Goal: Task Accomplishment & Management: Manage account settings

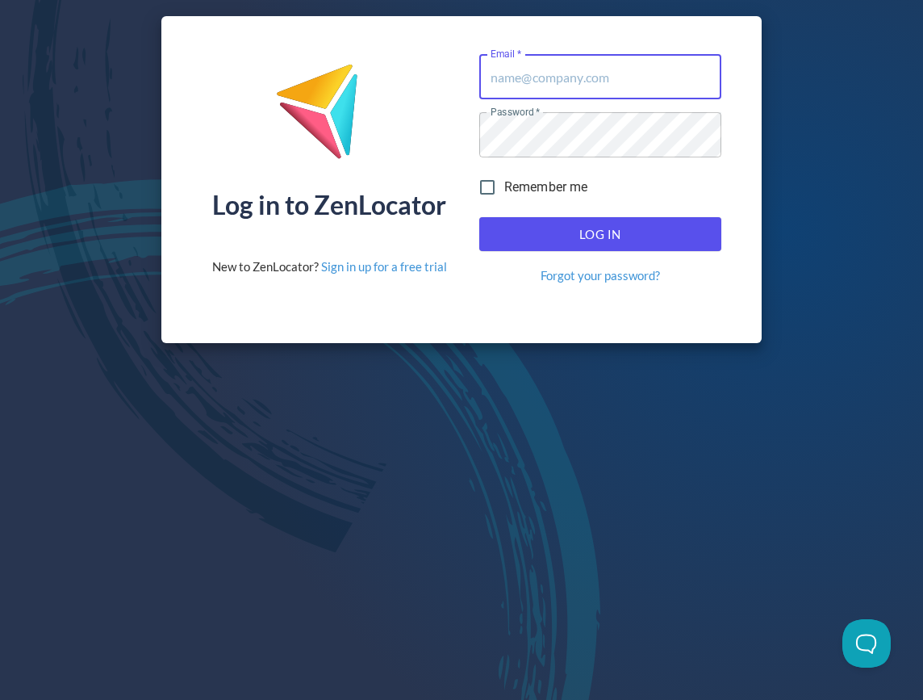
type input "[EMAIL_ADDRESS][DOMAIN_NAME]"
click at [578, 233] on span "Log In" at bounding box center [600, 234] width 207 height 21
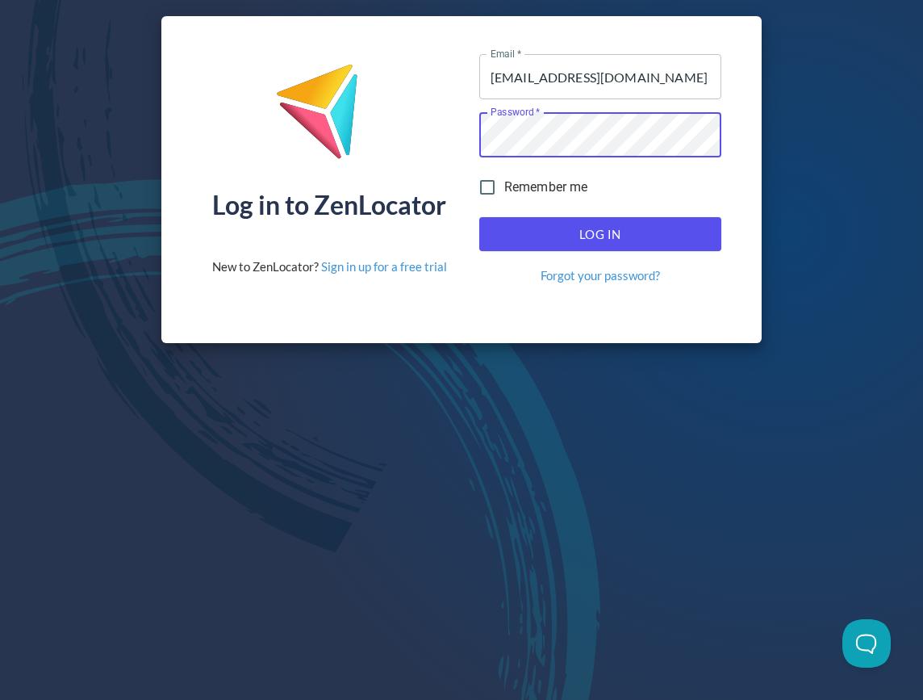
click at [654, 77] on input "[EMAIL_ADDRESS][DOMAIN_NAME]" at bounding box center [600, 76] width 242 height 45
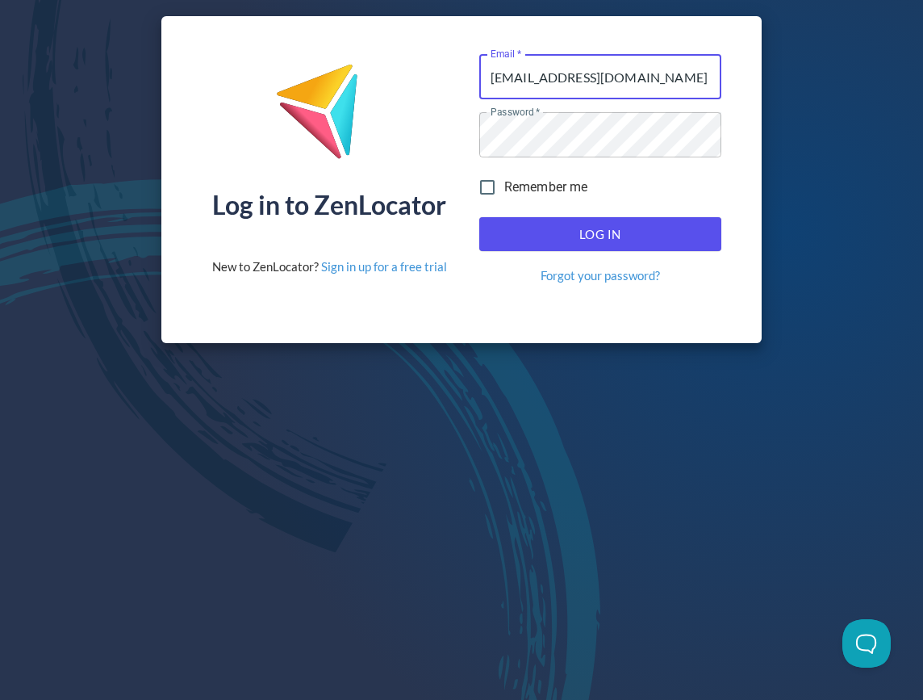
click at [646, 236] on span "Log In" at bounding box center [600, 234] width 207 height 21
type input "[EMAIL_ADDRESS][DOMAIN_NAME]"
click at [634, 239] on span "Log In" at bounding box center [600, 234] width 207 height 21
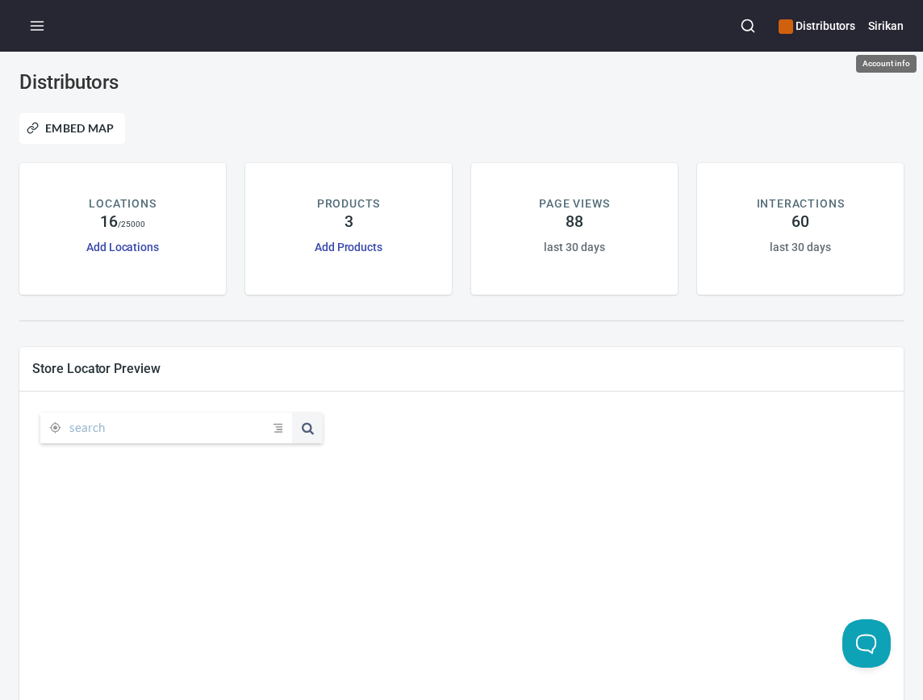
click at [884, 31] on h6 "Sirikan" at bounding box center [886, 26] width 36 height 18
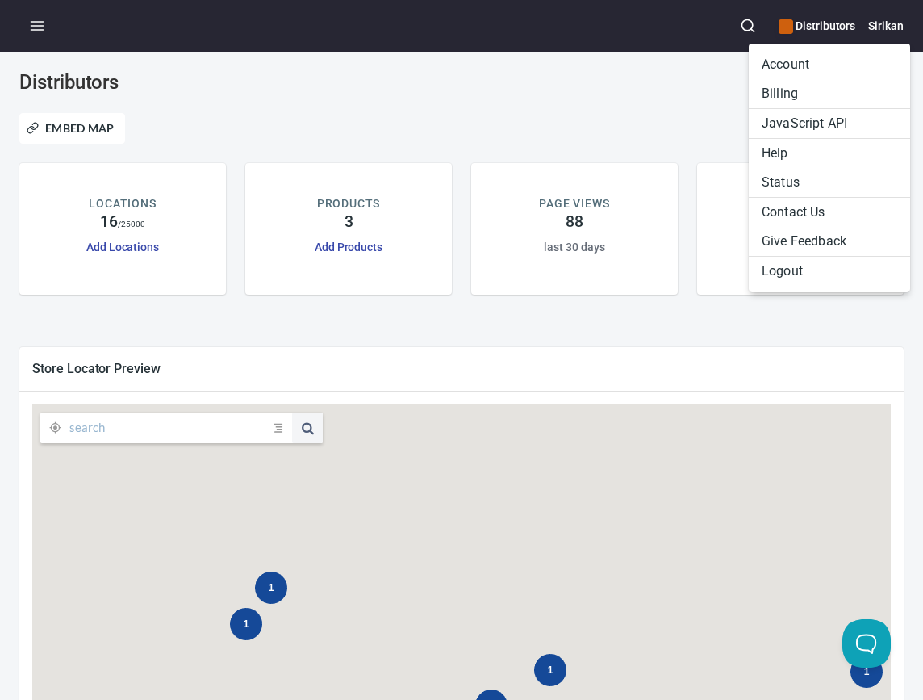
click at [827, 31] on div at bounding box center [461, 350] width 923 height 700
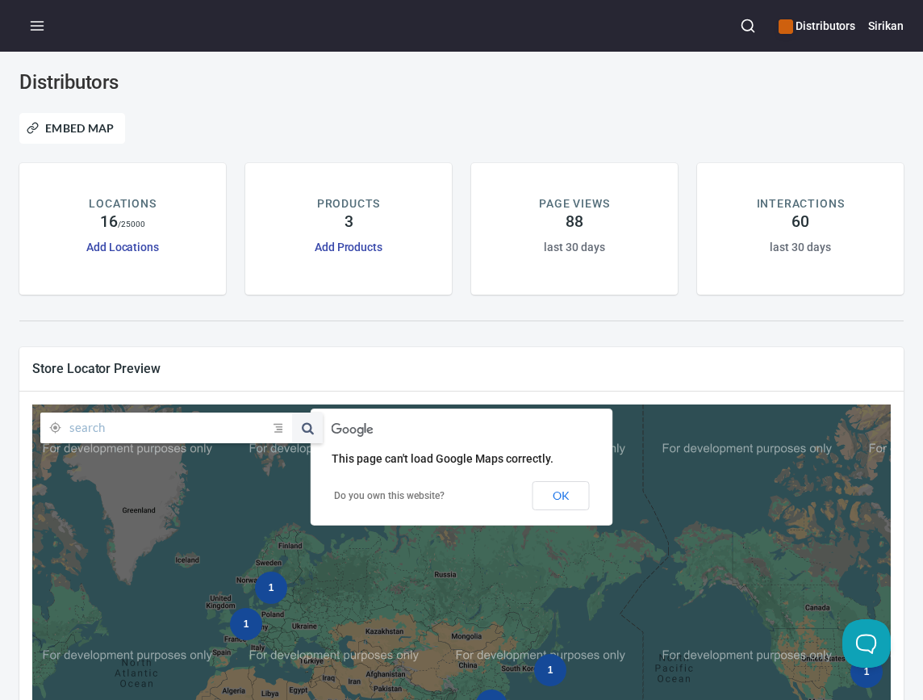
click at [826, 27] on h6 "Distributors" at bounding box center [817, 26] width 77 height 18
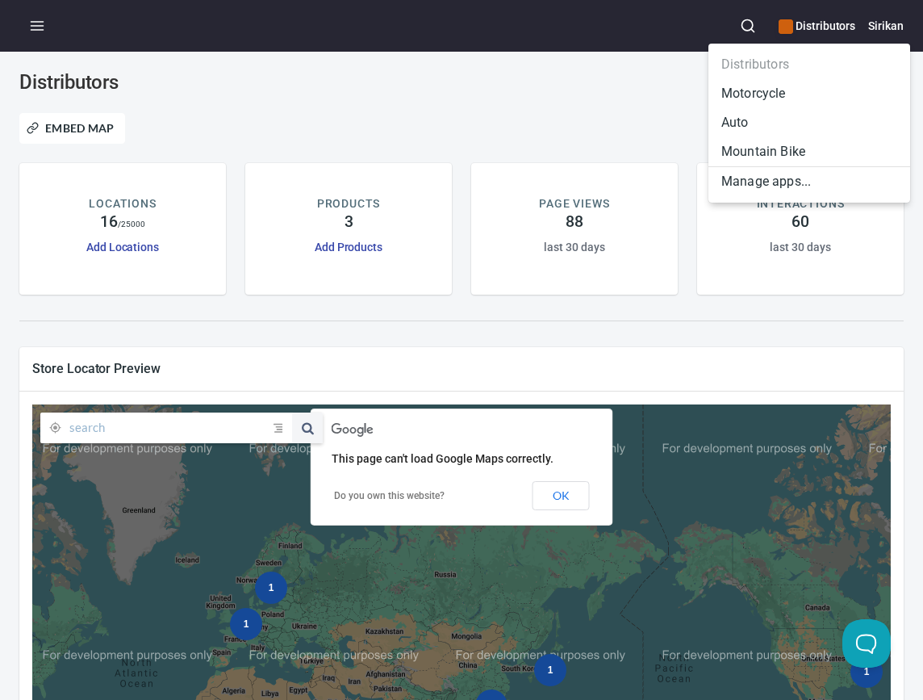
click at [788, 91] on li "Motorcycle" at bounding box center [810, 93] width 202 height 29
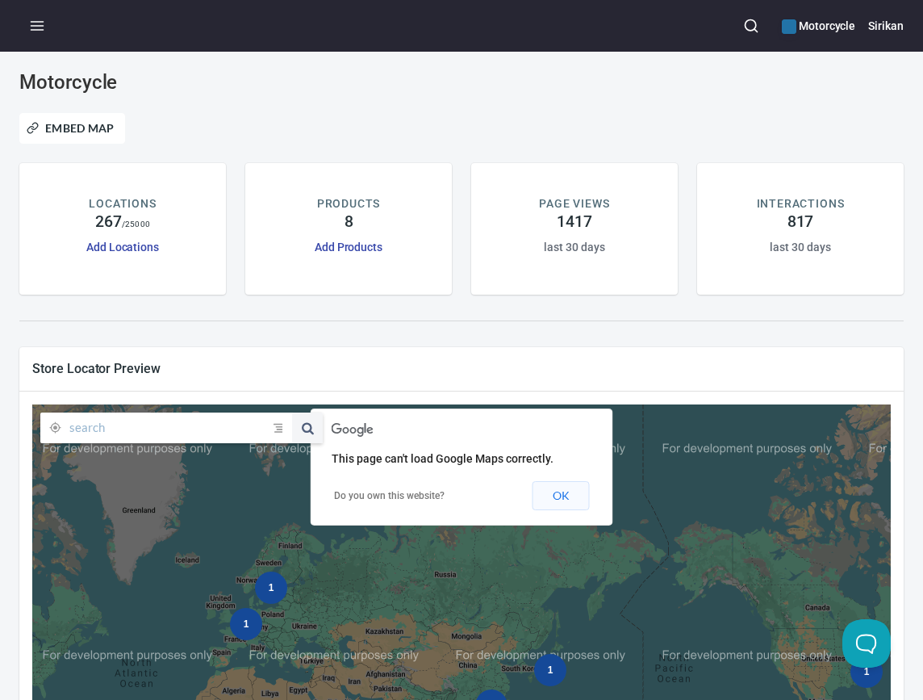
click at [584, 492] on button "OK" at bounding box center [561, 495] width 57 height 29
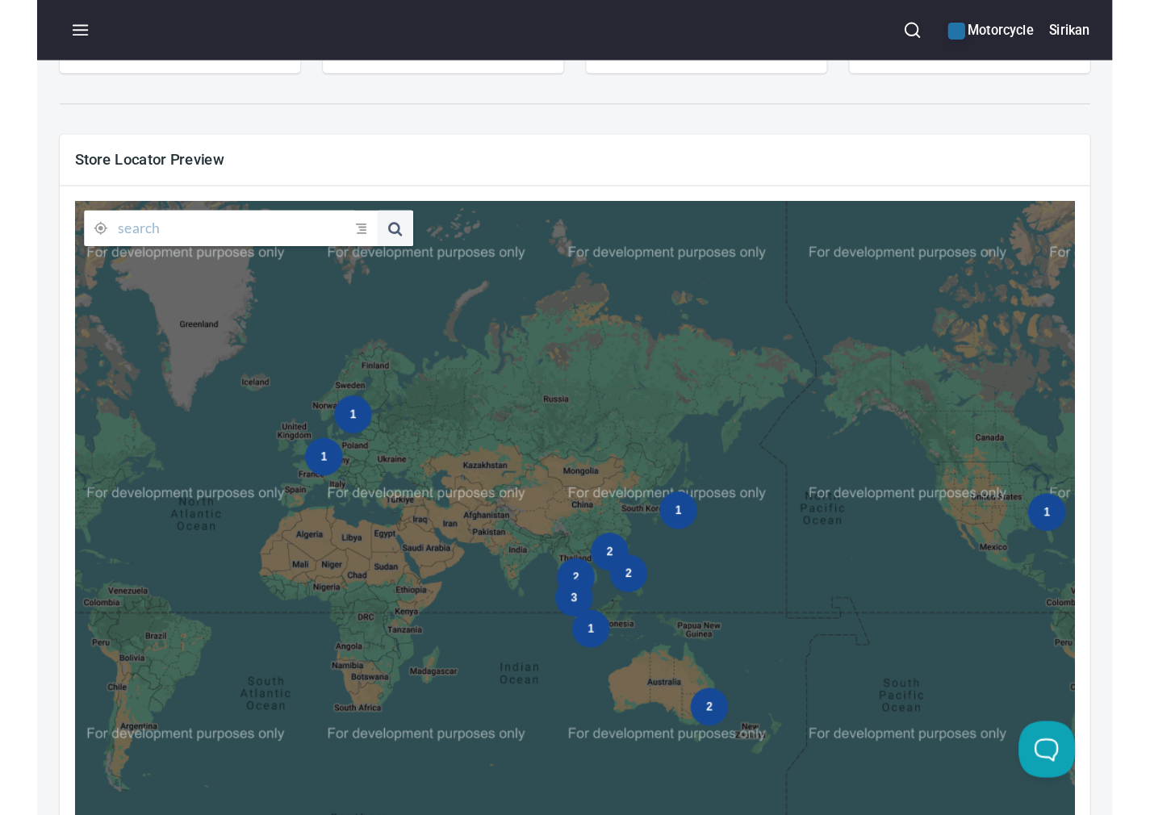
scroll to position [189, 0]
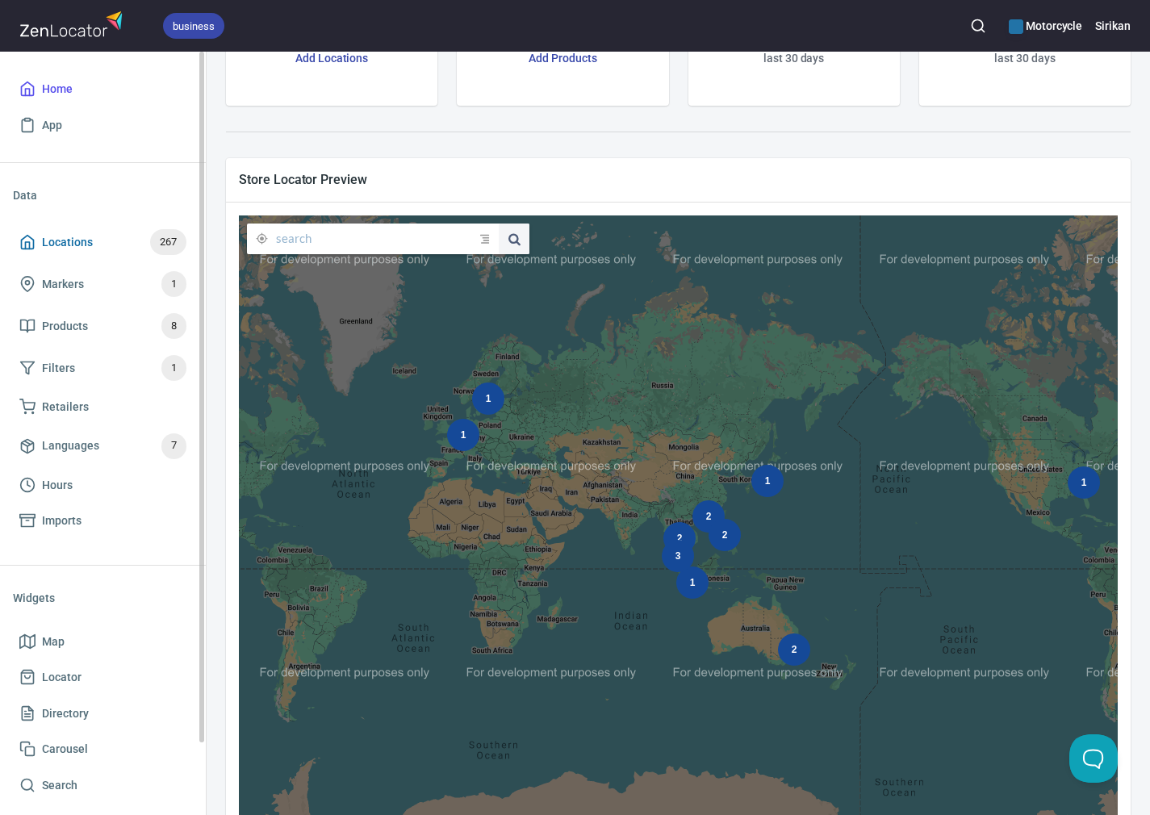
click at [136, 238] on span "Locations 267" at bounding box center [102, 242] width 167 height 26
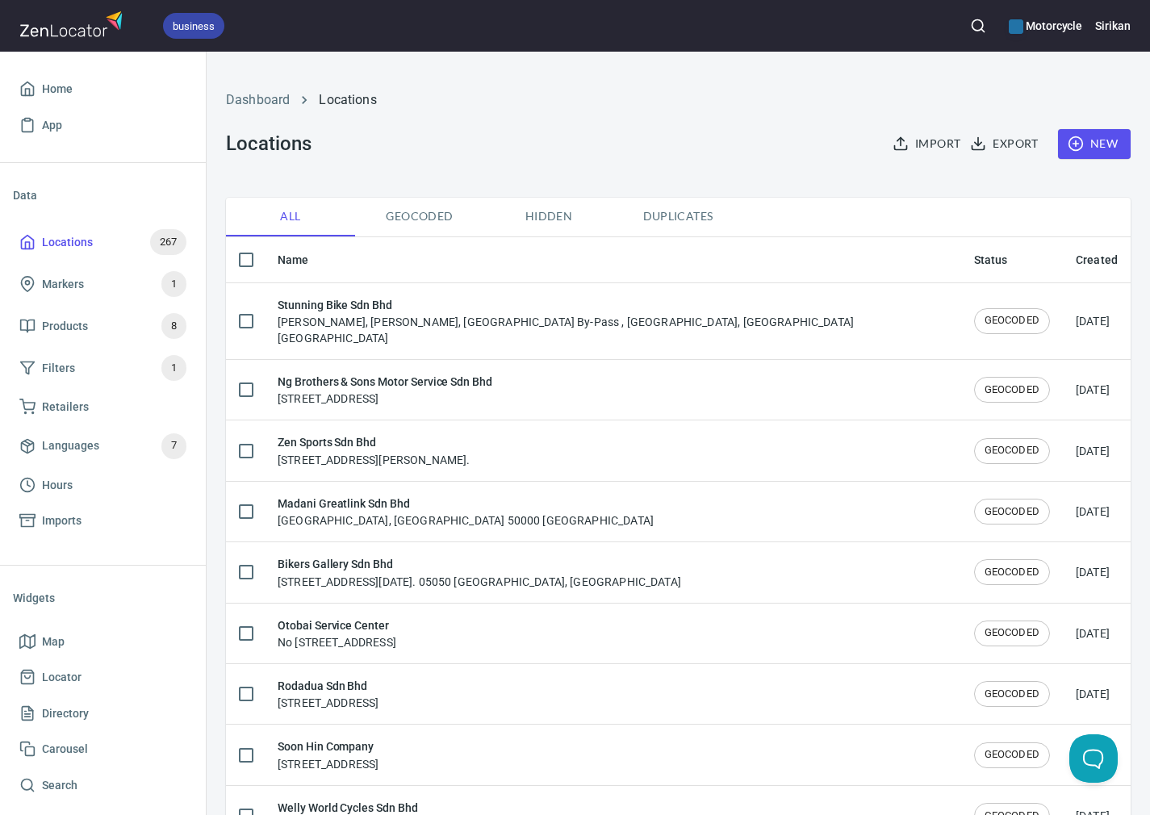
checkbox input "false"
click at [922, 25] on button "button" at bounding box center [978, 26] width 36 height 36
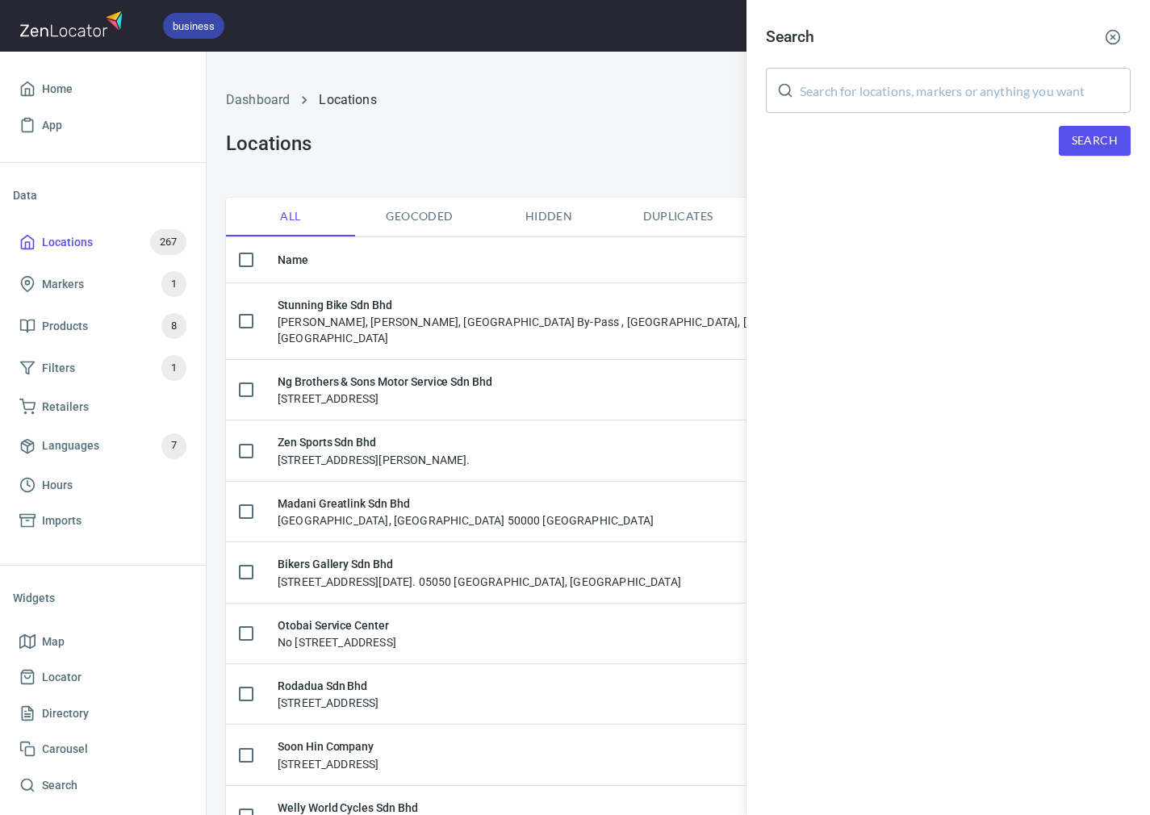
click at [922, 86] on input "text" at bounding box center [965, 90] width 331 height 45
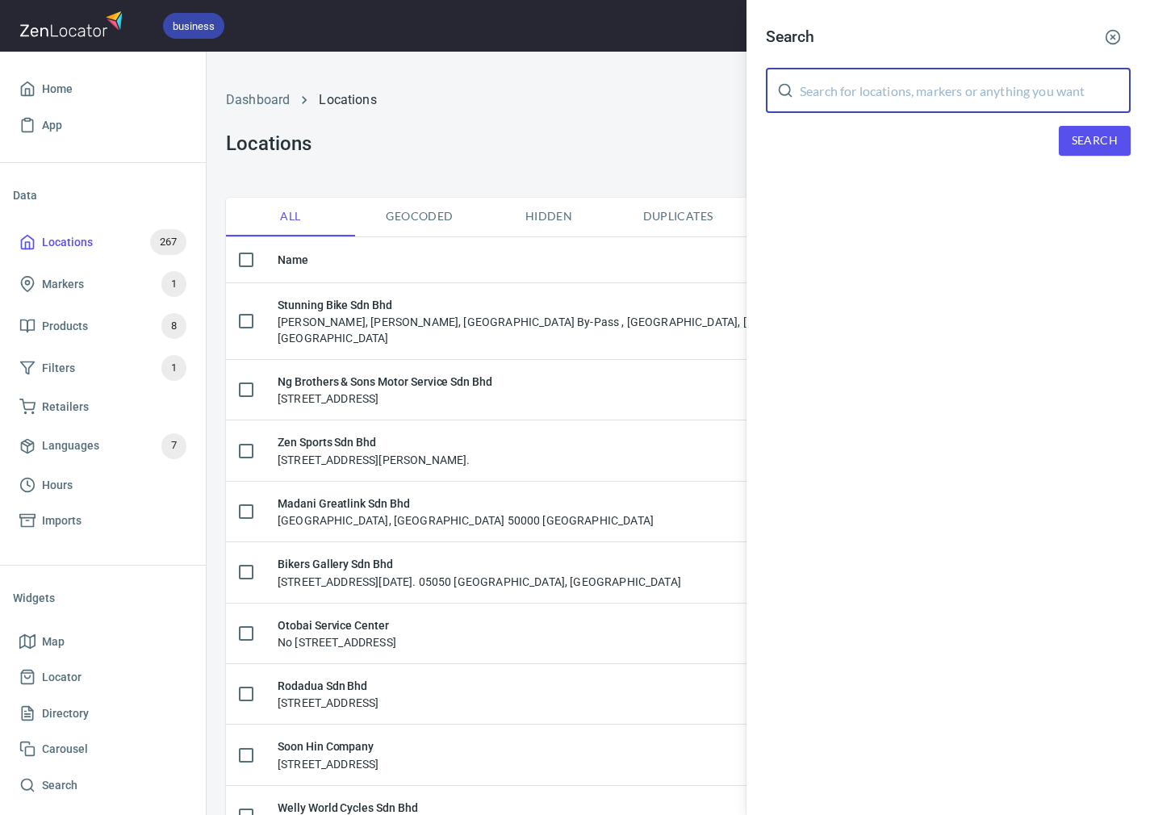
paste input "Vespa Planet"
type input "Vespa Planet"
click at [922, 140] on span "Search" at bounding box center [1095, 141] width 46 height 20
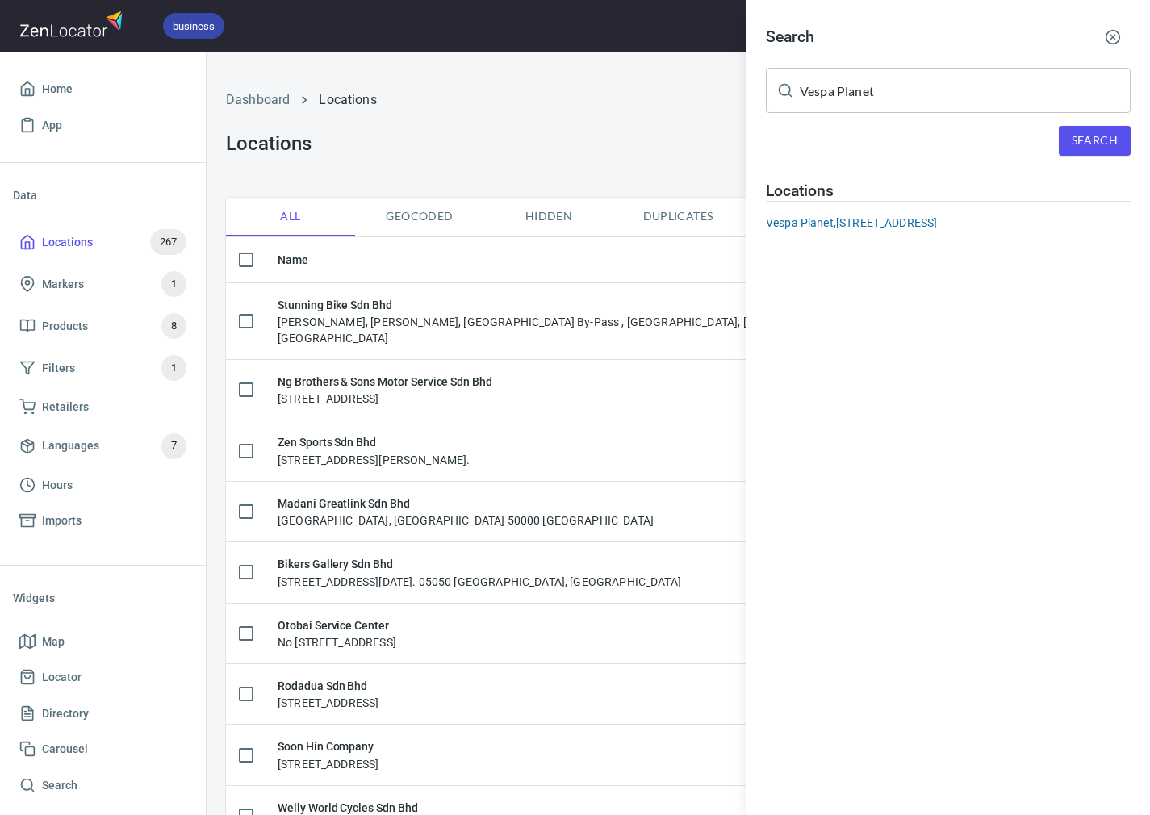
click at [868, 227] on div "[GEOGRAPHIC_DATA][STREET_ADDRESS]" at bounding box center [948, 223] width 365 height 16
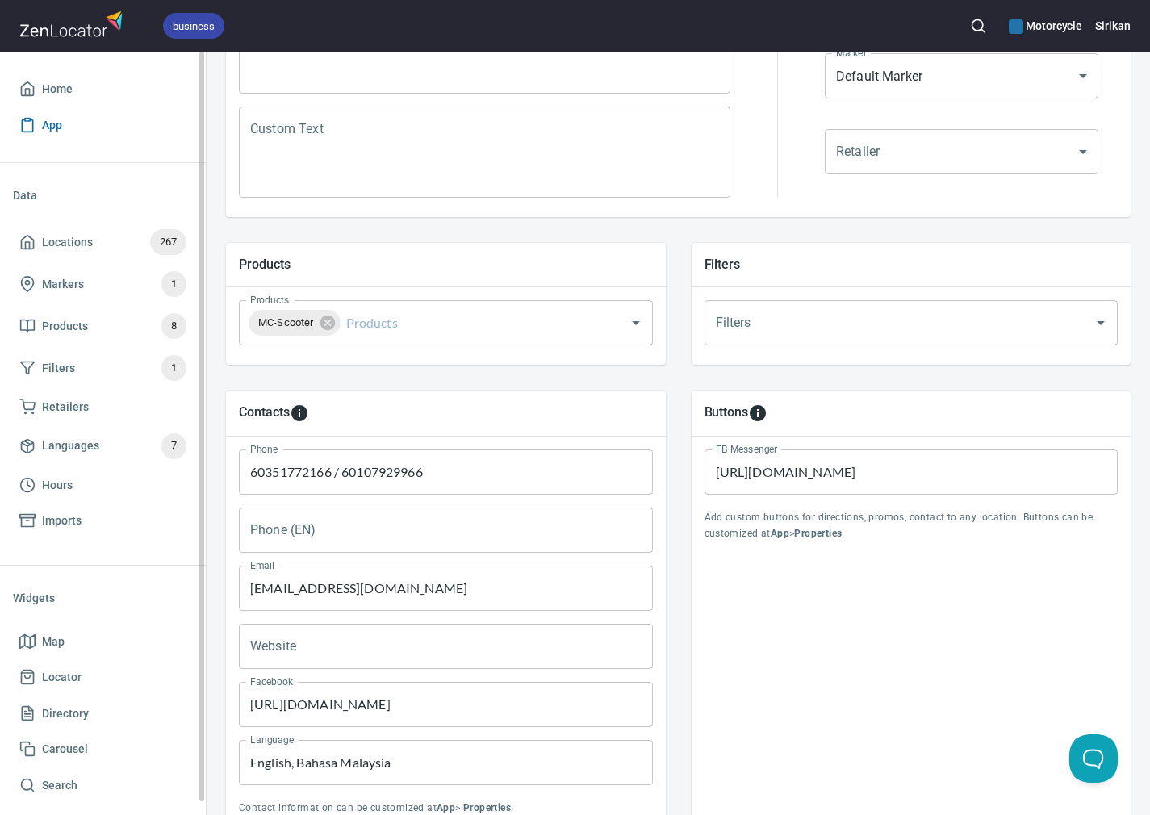
click at [107, 115] on span "App" at bounding box center [102, 125] width 167 height 20
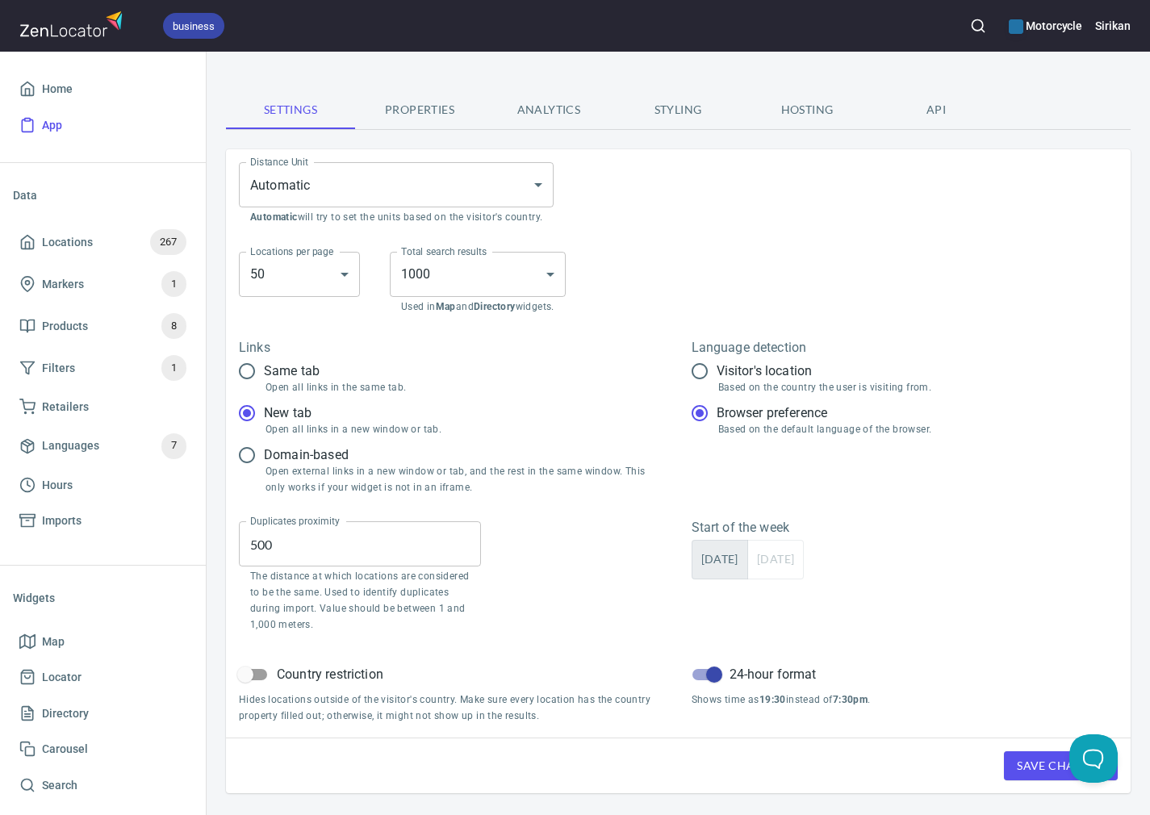
click at [446, 123] on button "Properties" at bounding box center [419, 109] width 129 height 39
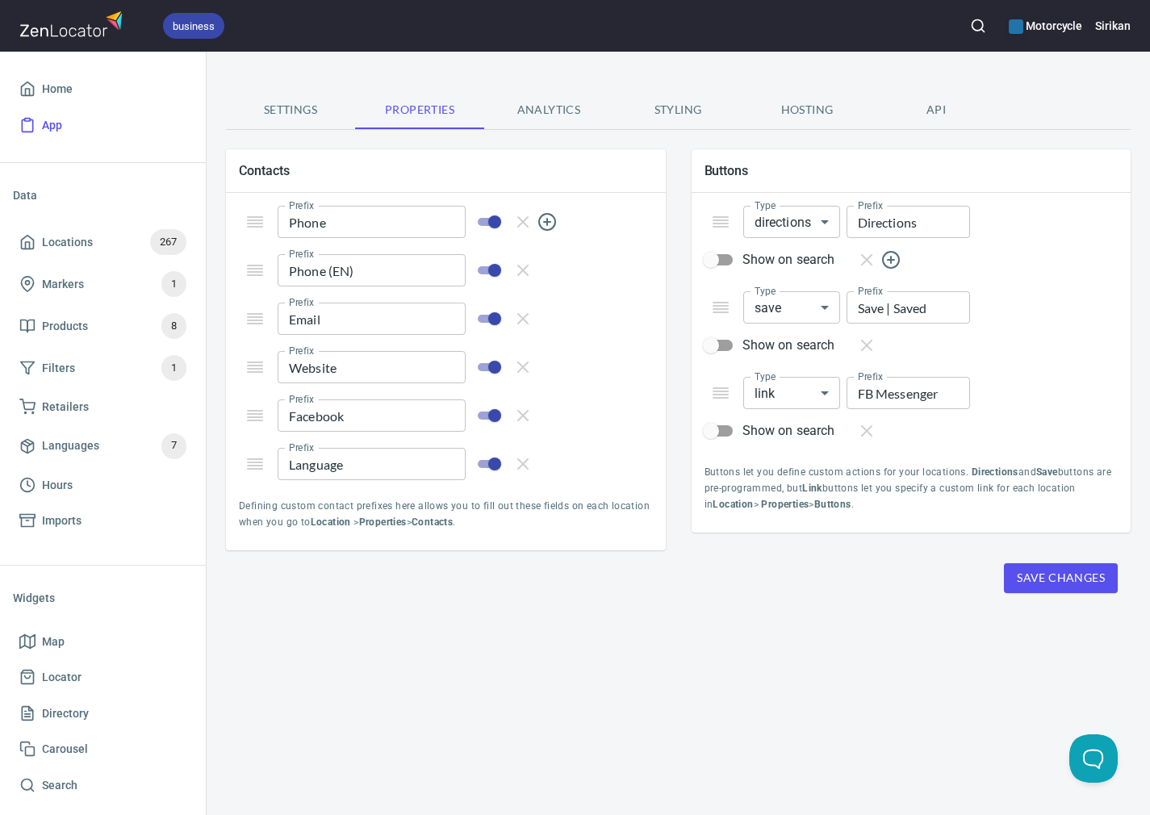
click at [751, 160] on div "Buttons" at bounding box center [912, 170] width 440 height 43
click at [731, 261] on input "Show on search" at bounding box center [711, 260] width 92 height 31
click at [729, 259] on input "Show on search" at bounding box center [727, 260] width 92 height 31
checkbox input "false"
click at [796, 221] on body "business Motorcycle Sirikan Home App Data Locations 267 Markers 1 Products 8 Fi…" at bounding box center [575, 407] width 1150 height 815
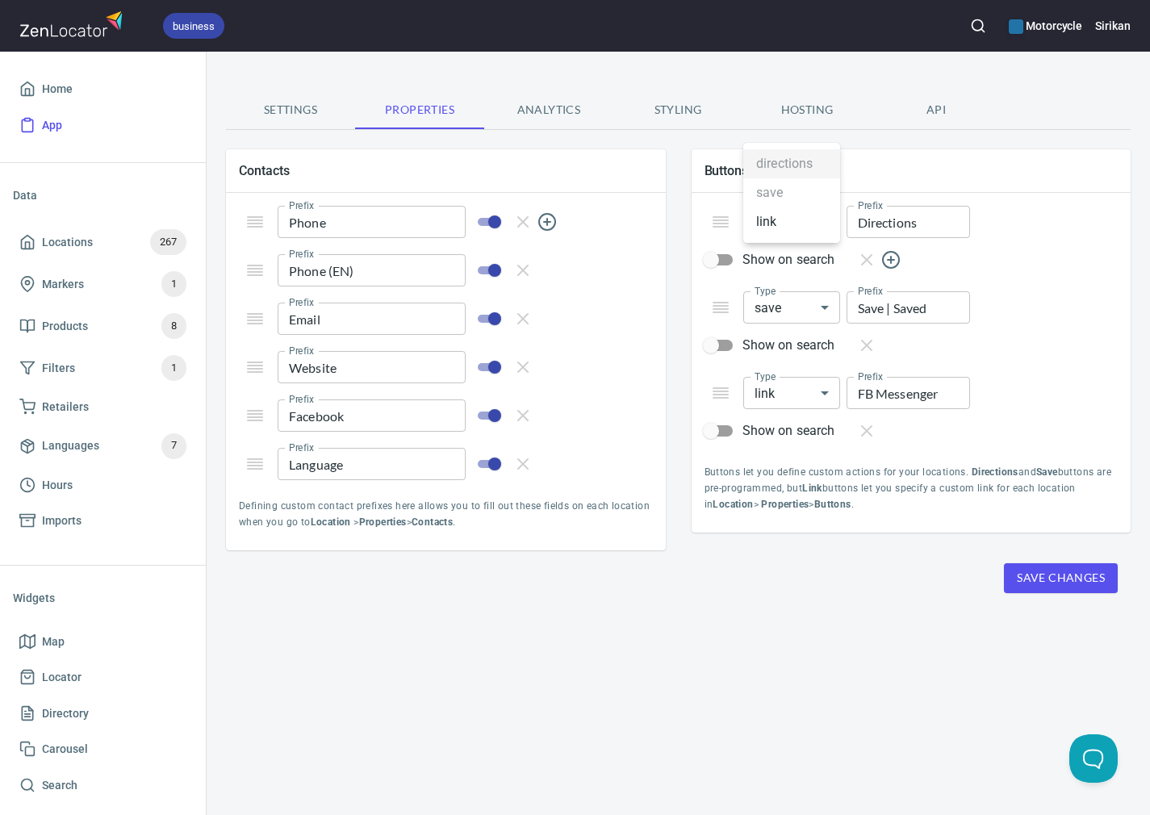
click at [922, 226] on div at bounding box center [575, 407] width 1150 height 815
click at [804, 308] on body "business Motorcycle Sirikan Home App Data Locations 267 Markers 1 Products 8 Fi…" at bounding box center [575, 407] width 1150 height 815
click at [922, 323] on div at bounding box center [575, 407] width 1150 height 815
click at [898, 261] on circle "button" at bounding box center [891, 260] width 16 height 16
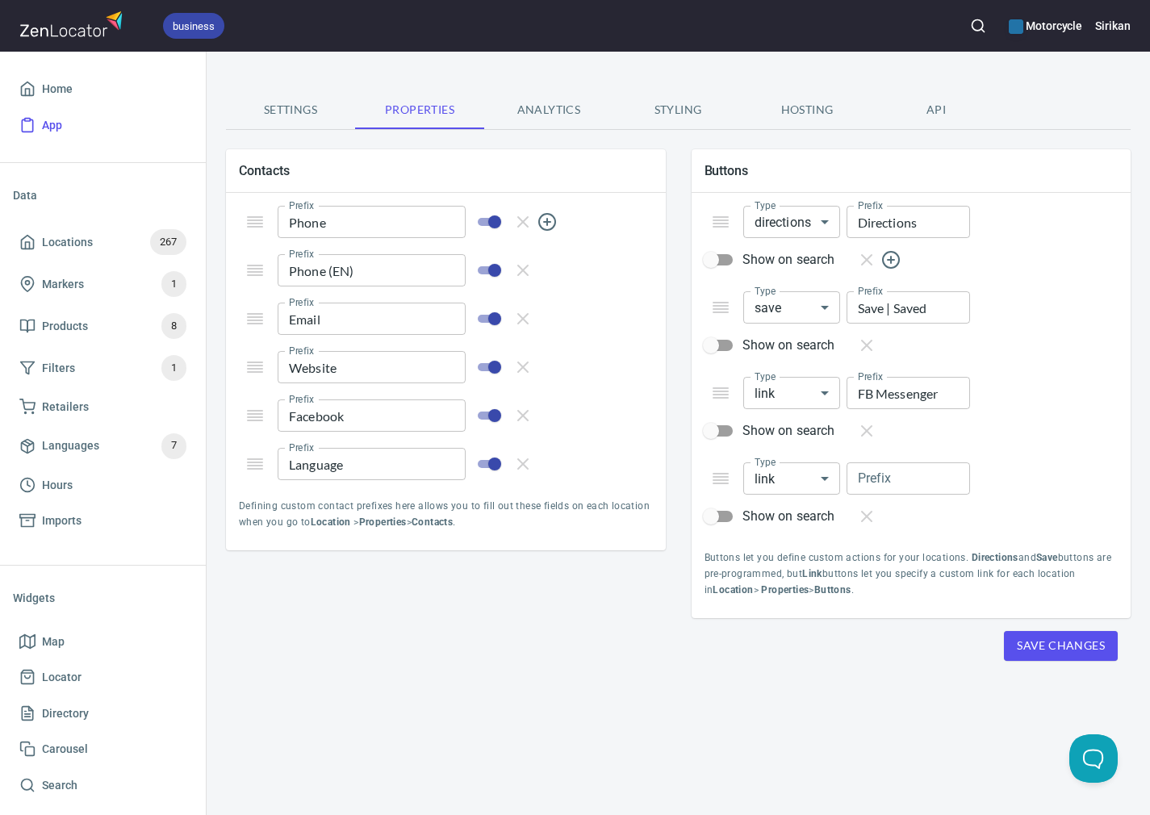
click at [887, 479] on input "text" at bounding box center [908, 478] width 123 height 32
type input "Whatsapp"
click at [922, 684] on div "Settings Properties Analytics Styling Hosting API Contacts Prefix Phone Prefix …" at bounding box center [678, 433] width 943 height 763
click at [922, 637] on span "Save Changes" at bounding box center [1061, 646] width 88 height 20
click at [281, 111] on span "Settings" at bounding box center [291, 110] width 110 height 20
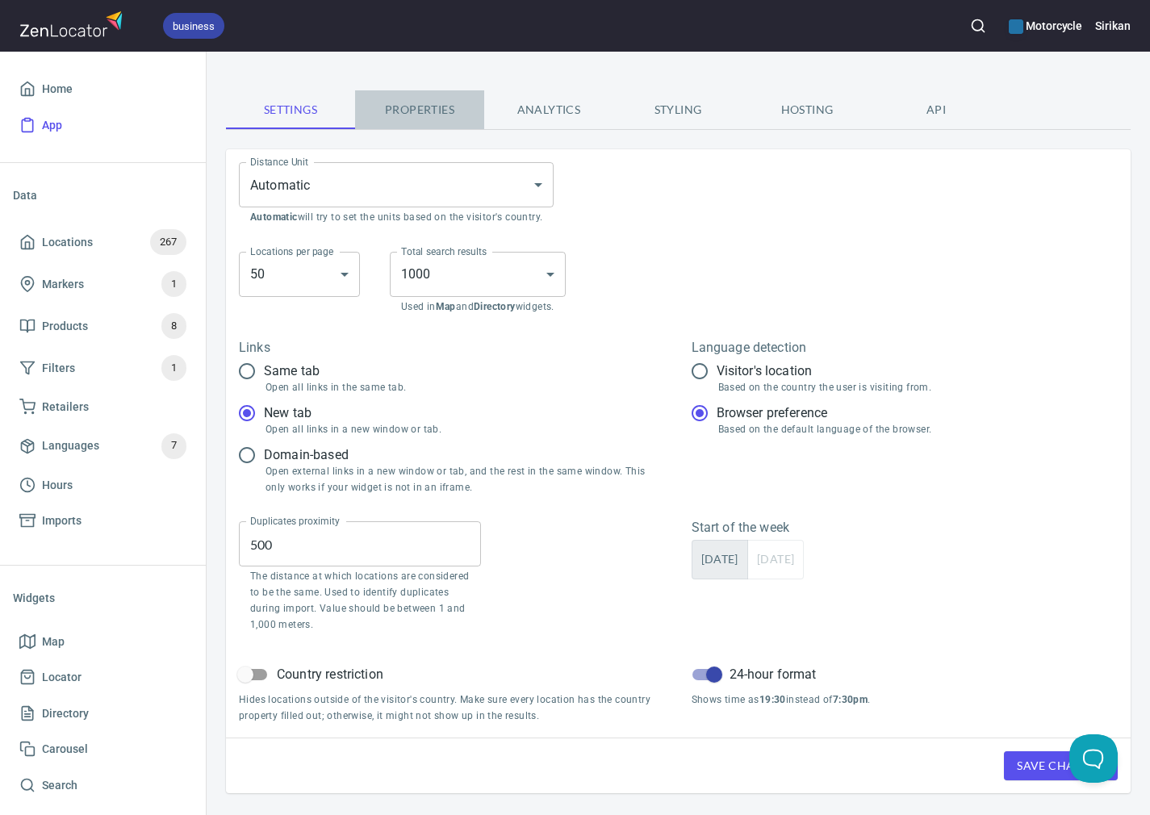
click at [398, 105] on span "Properties" at bounding box center [420, 110] width 110 height 20
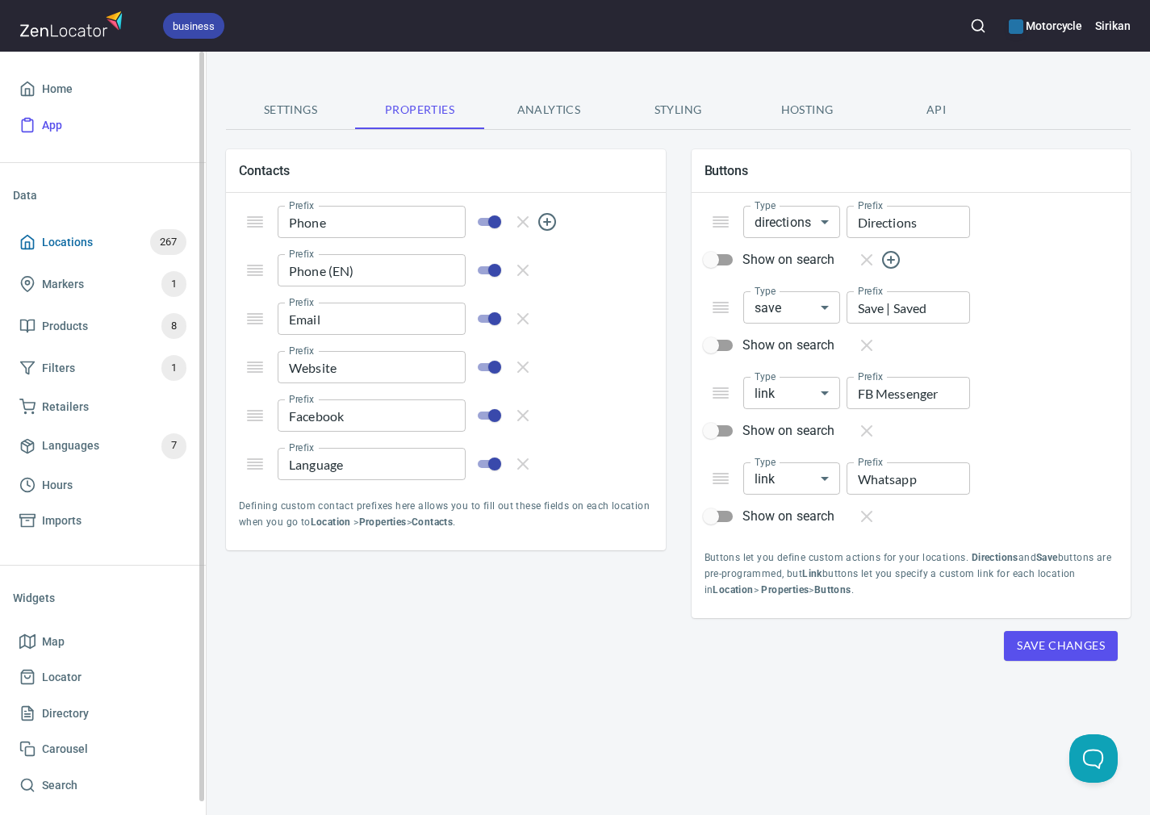
click at [85, 249] on span "Locations" at bounding box center [67, 242] width 51 height 20
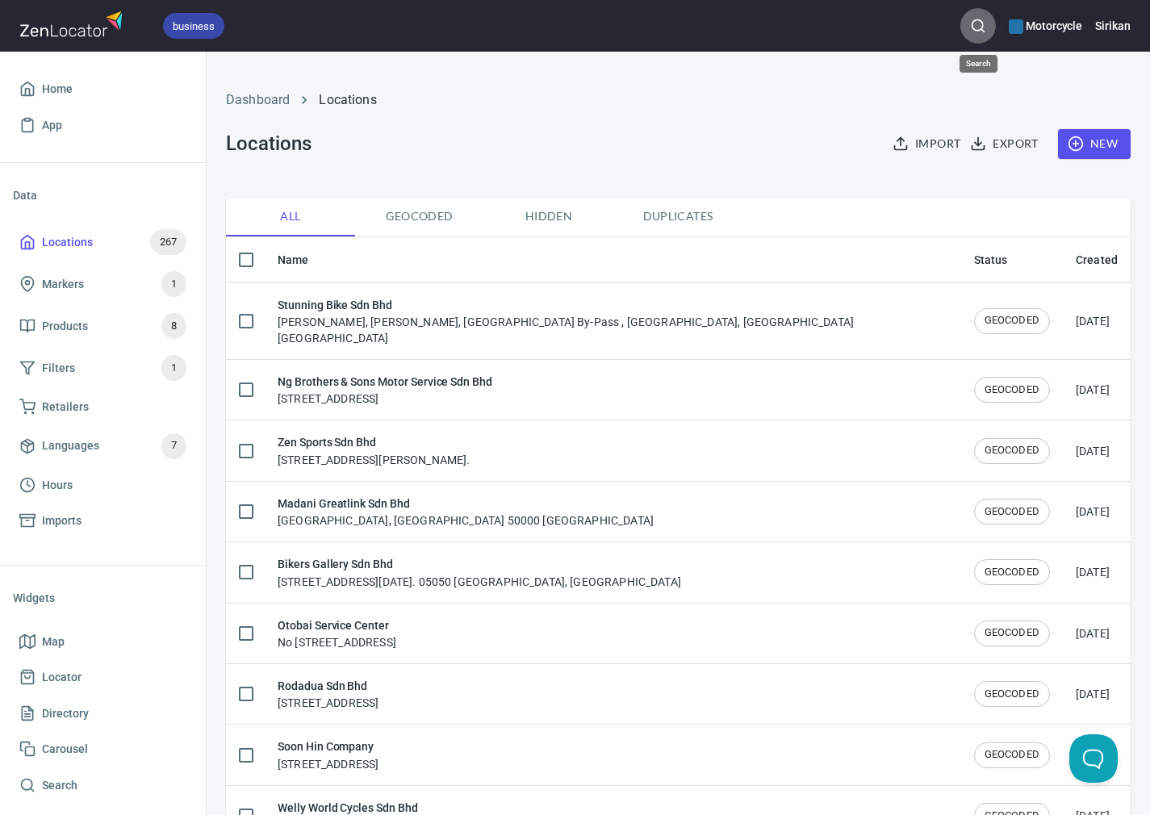
click at [922, 27] on icon "button" at bounding box center [978, 26] width 16 height 16
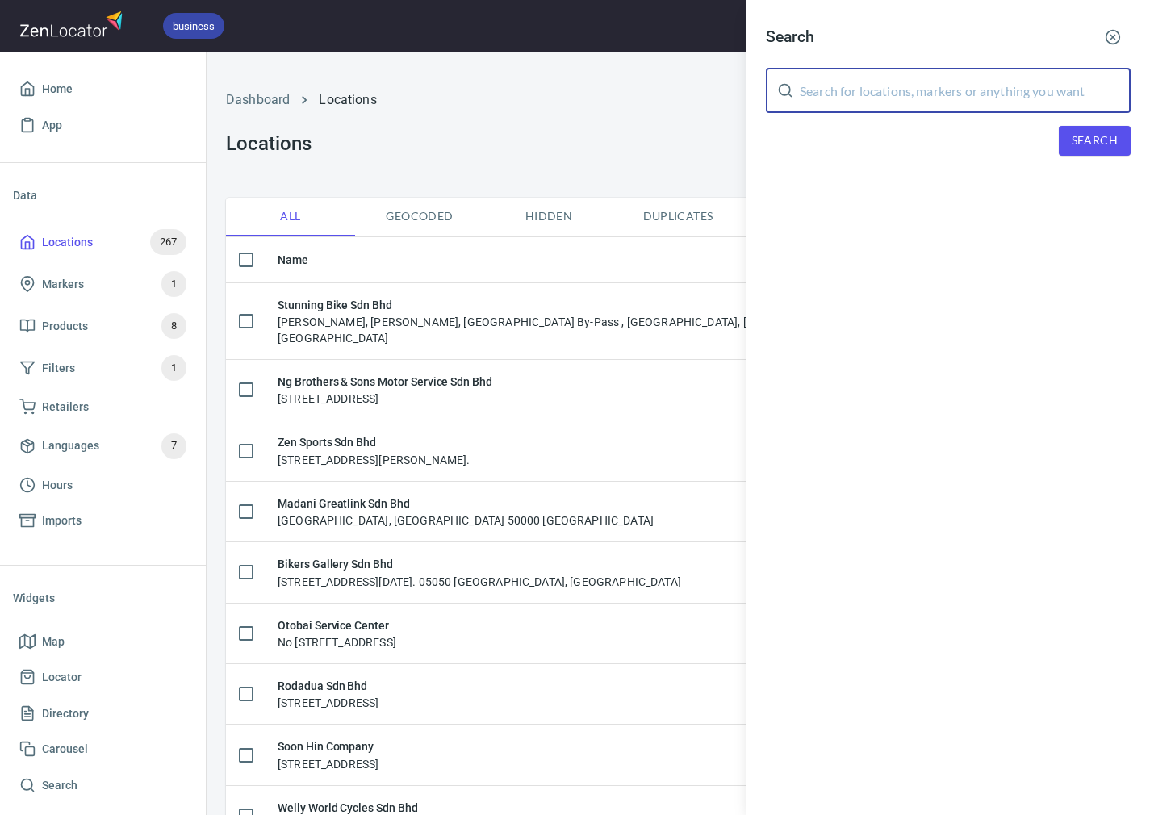
click at [868, 97] on input "text" at bounding box center [965, 90] width 331 height 45
paste input "Vespa Planet"
type input "Vespa Planet"
click at [922, 174] on div "Search Vespa Planet ​ Search" at bounding box center [949, 100] width 404 height 201
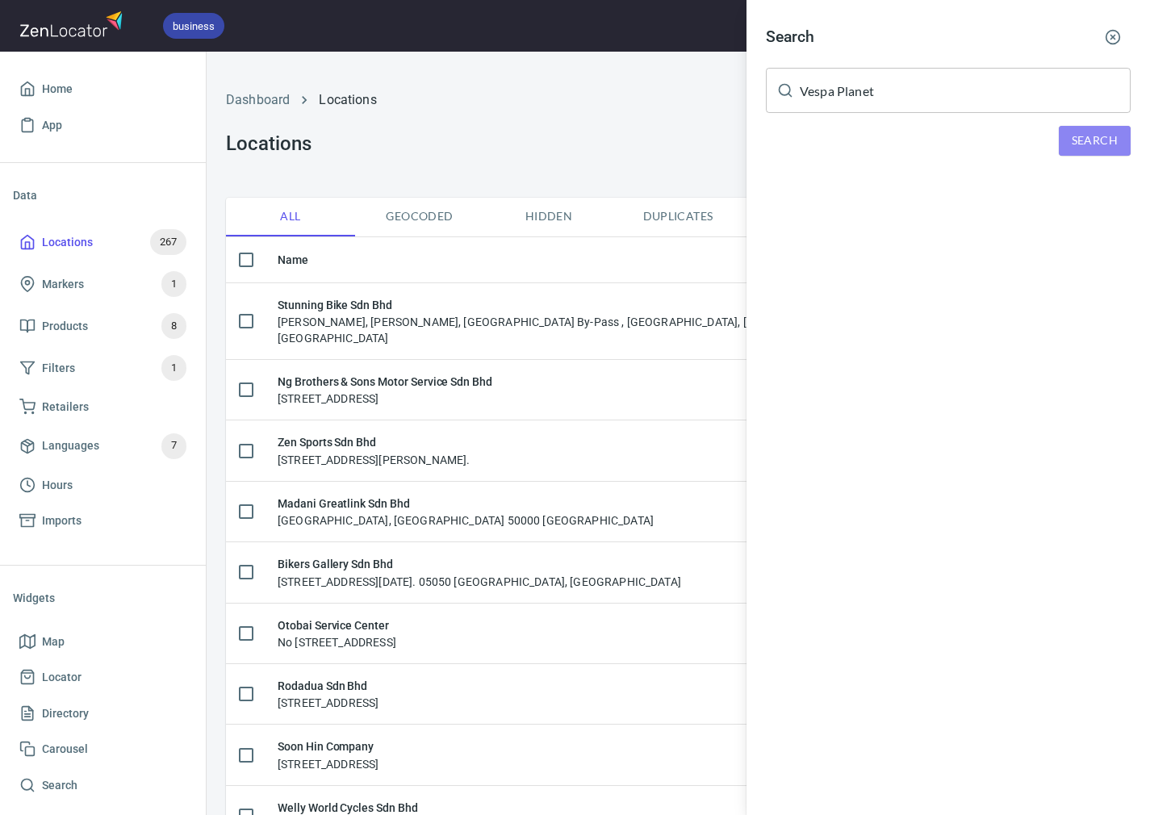
click at [922, 137] on span "Search" at bounding box center [1095, 141] width 46 height 20
click at [850, 219] on div "[GEOGRAPHIC_DATA][STREET_ADDRESS]" at bounding box center [948, 223] width 365 height 16
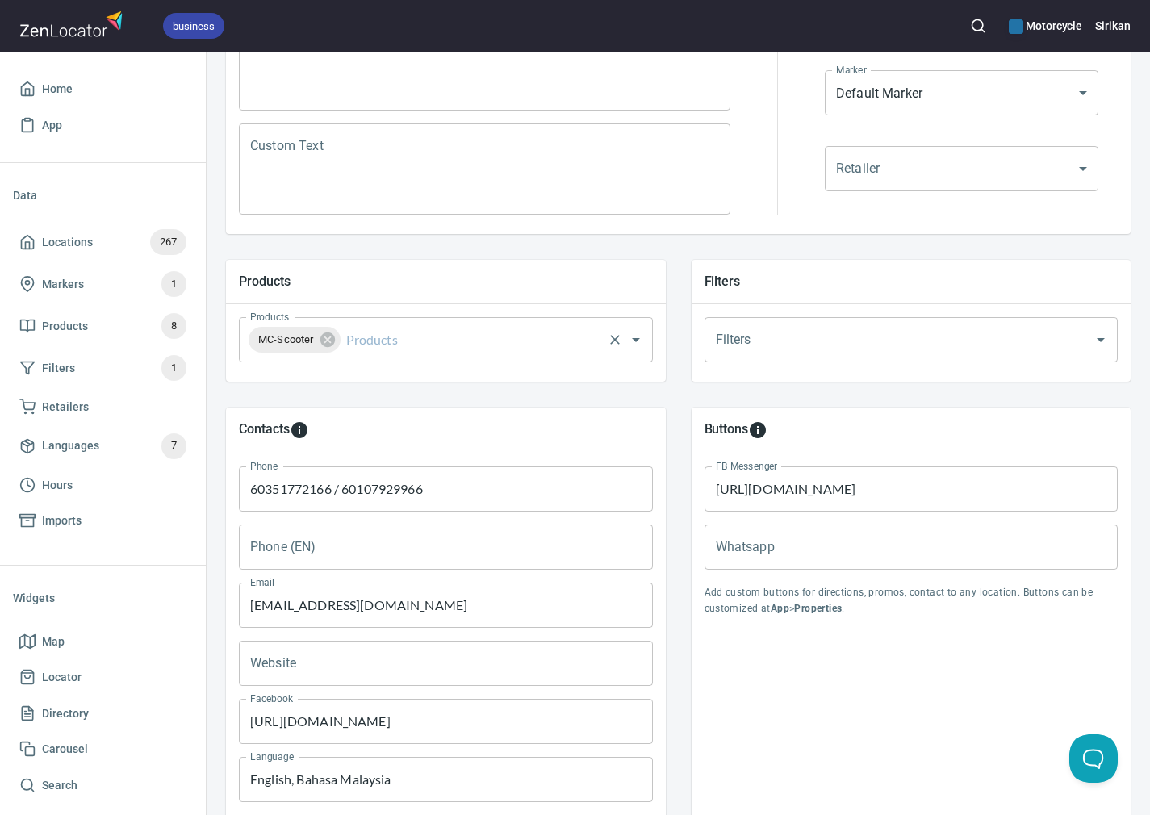
scroll to position [529, 0]
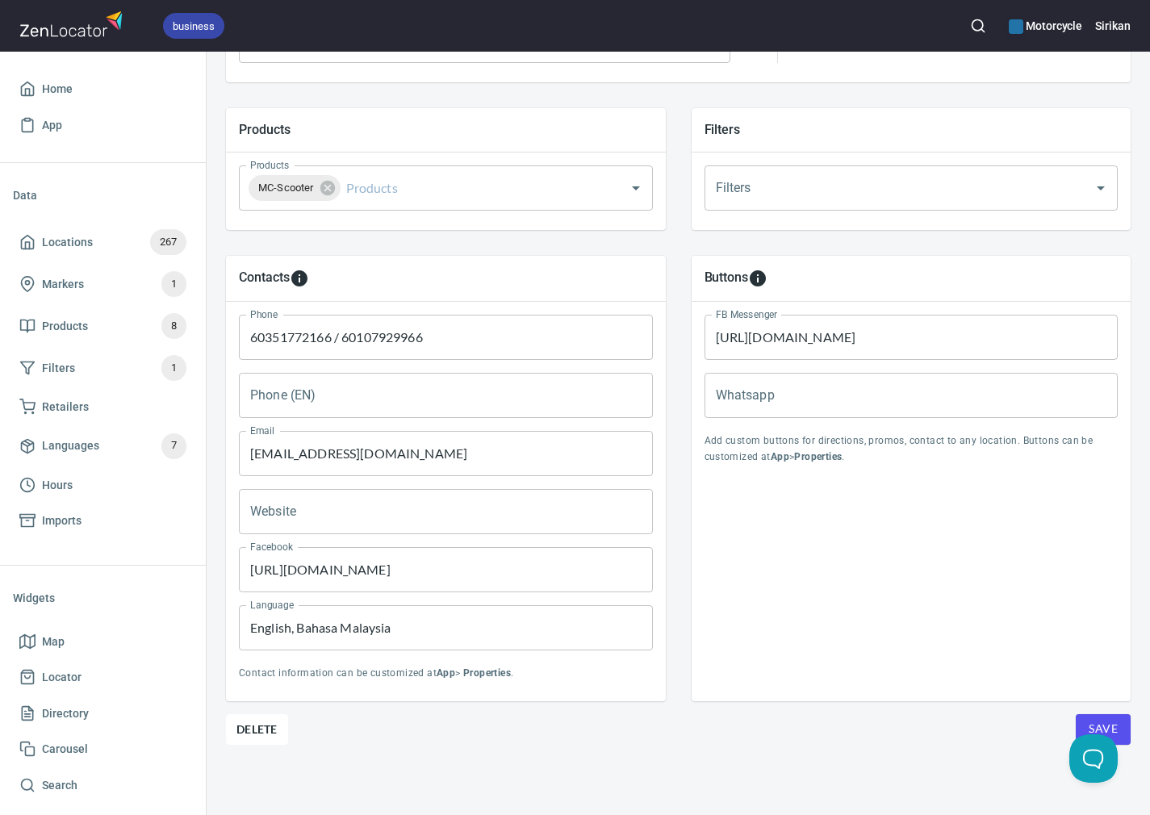
click at [776, 392] on input "Whatsapp" at bounding box center [912, 395] width 414 height 45
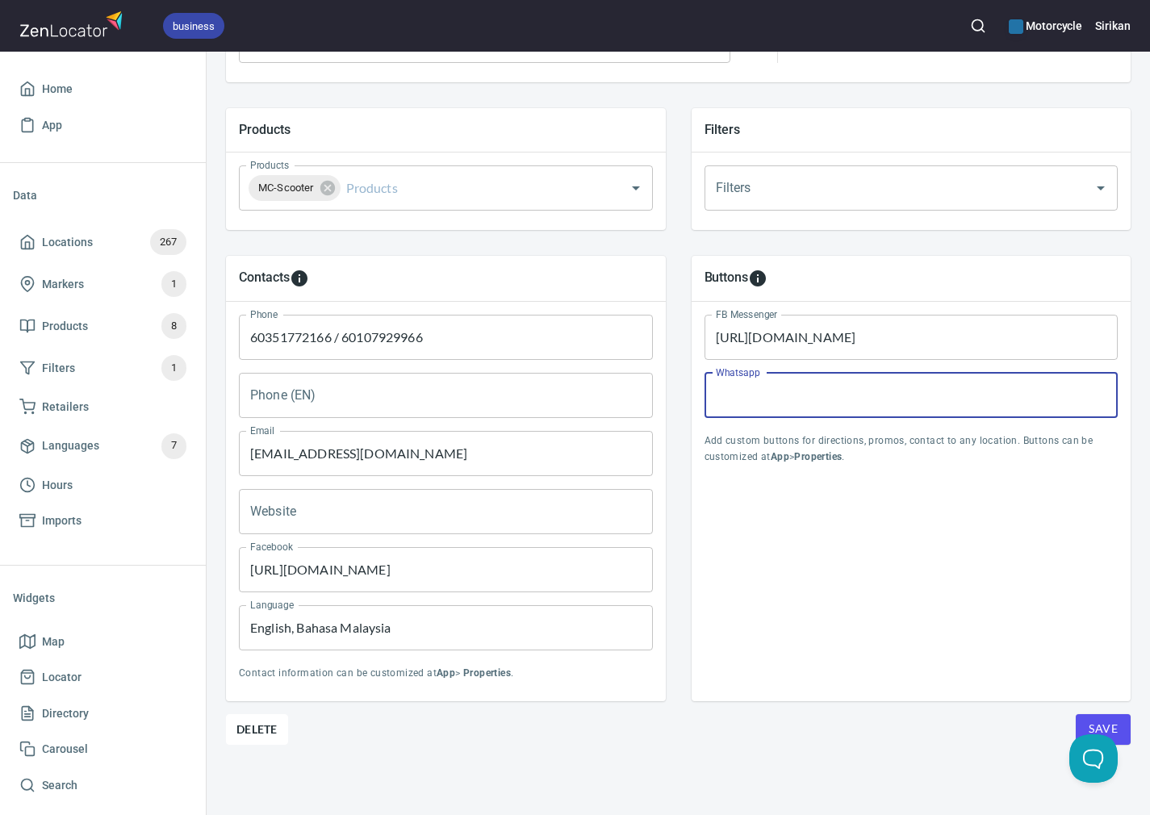
click at [819, 508] on div "Buttons FB Messenger [URL][DOMAIN_NAME][PHONE_NUMBER] FB Messenger Whatsapp Wha…" at bounding box center [912, 479] width 440 height 446
